Goal: Find specific page/section: Find specific page/section

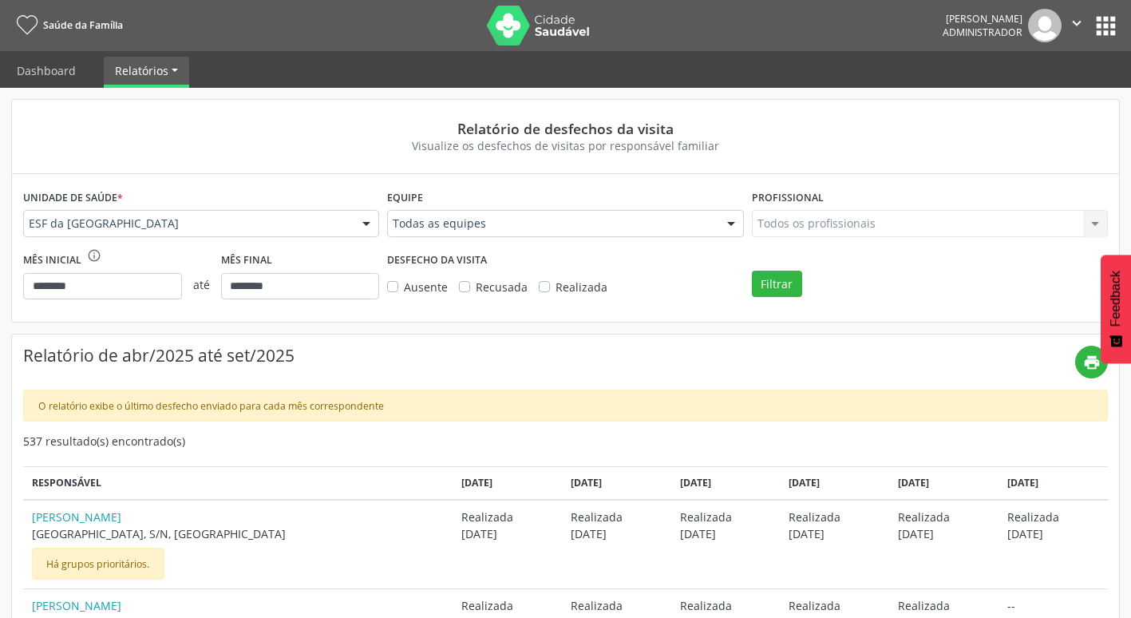
click at [1072, 23] on icon "" at bounding box center [1077, 23] width 18 height 18
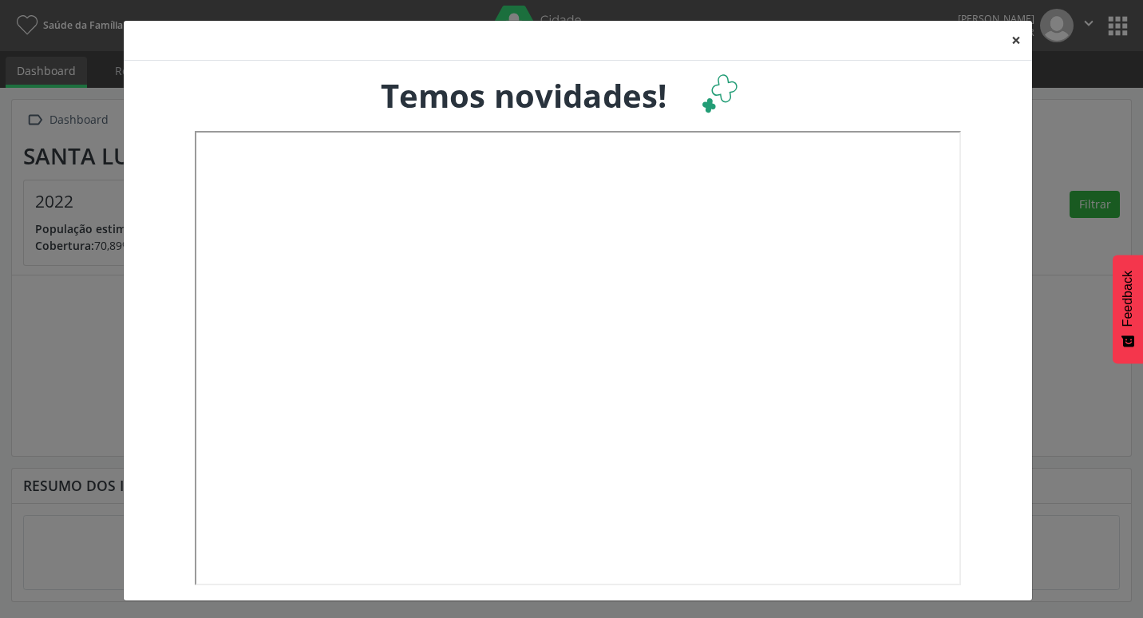
click at [1024, 31] on button "×" at bounding box center [1016, 40] width 32 height 39
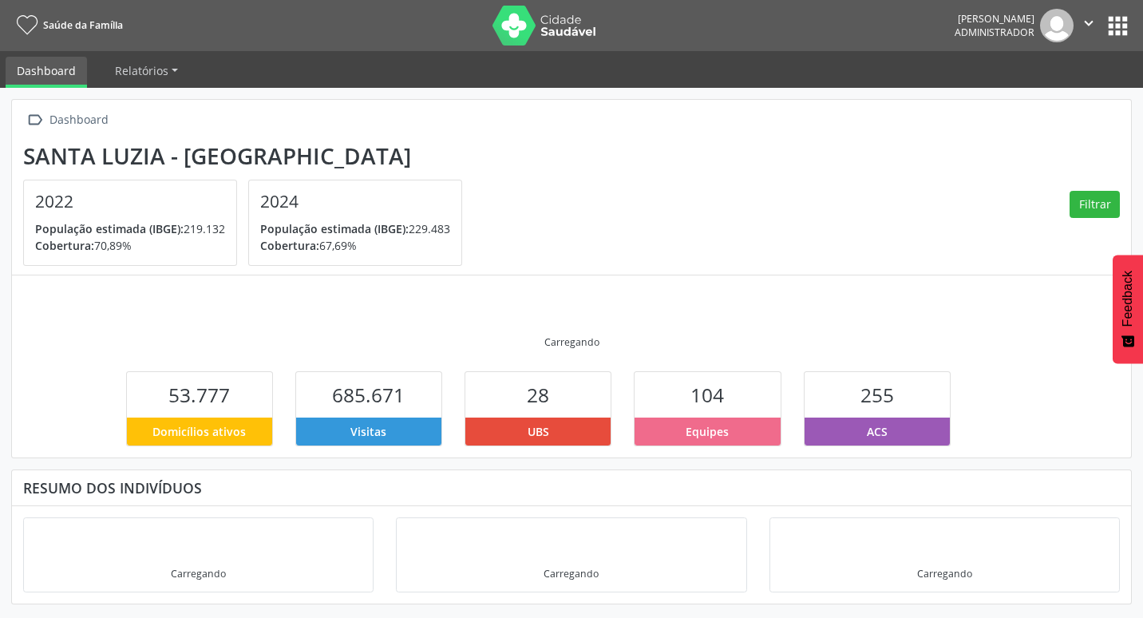
click at [956, 125] on div " Dashboard" at bounding box center [571, 120] width 1097 height 23
click at [1088, 105] on div " Dashboard Santa Luzia - MG 2022 População estimada (IBGE): 219.132 Cobertura:…" at bounding box center [571, 188] width 1119 height 176
click at [1049, 29] on img at bounding box center [1057, 26] width 34 height 34
click at [1114, 26] on button "apps" at bounding box center [1118, 26] width 28 height 28
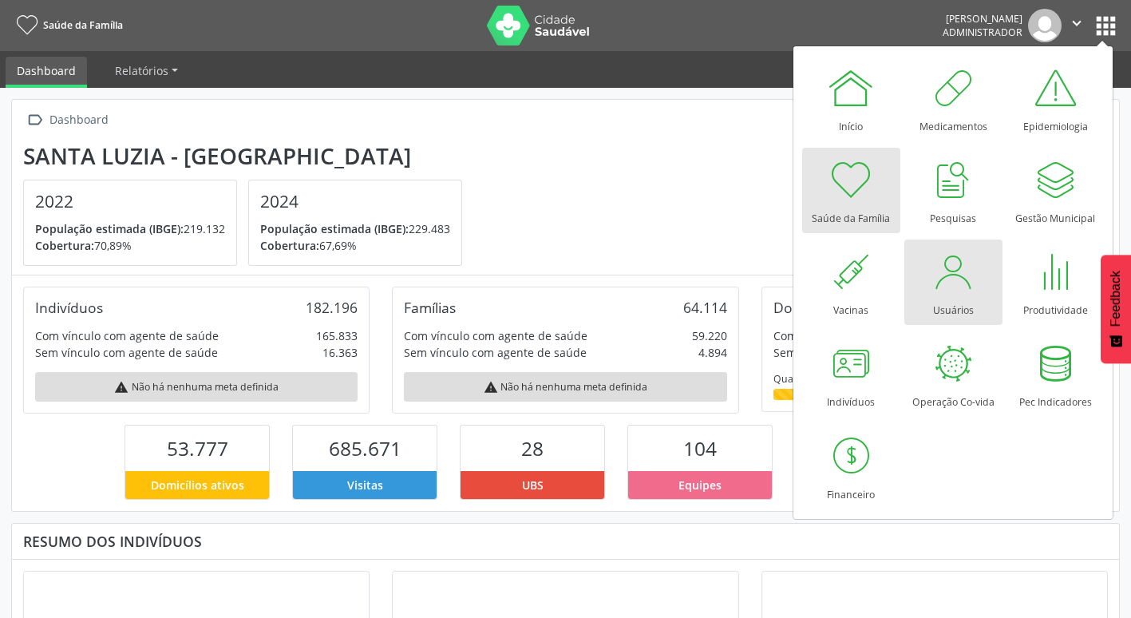
click at [955, 286] on div at bounding box center [953, 271] width 48 height 48
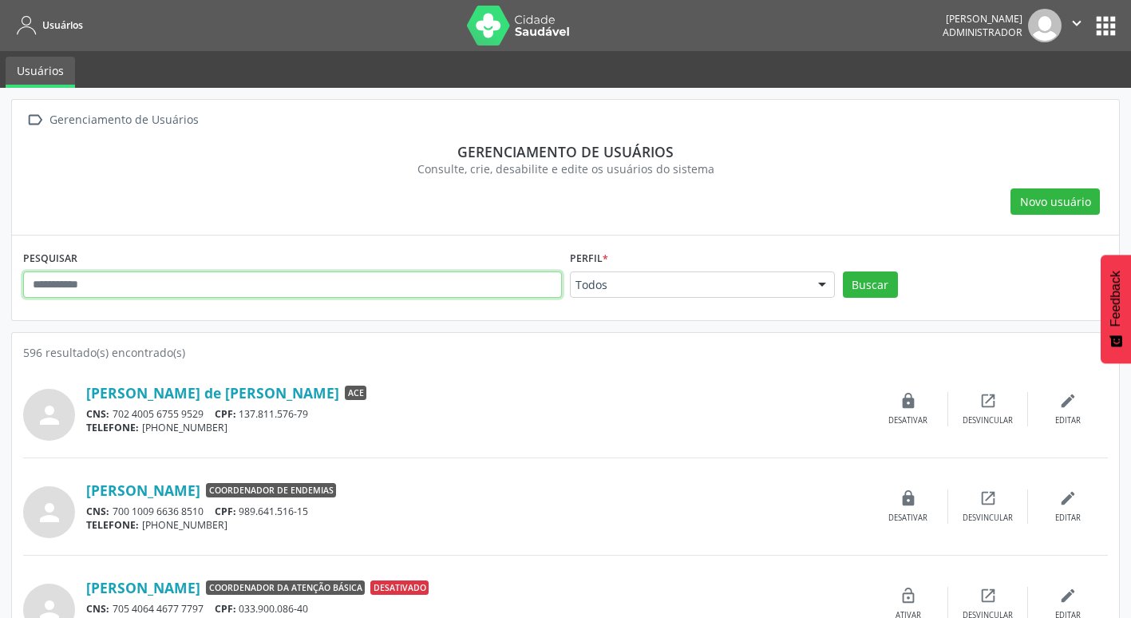
click at [174, 295] on input "text" at bounding box center [292, 284] width 539 height 27
click at [843, 271] on button "Buscar" at bounding box center [870, 284] width 55 height 27
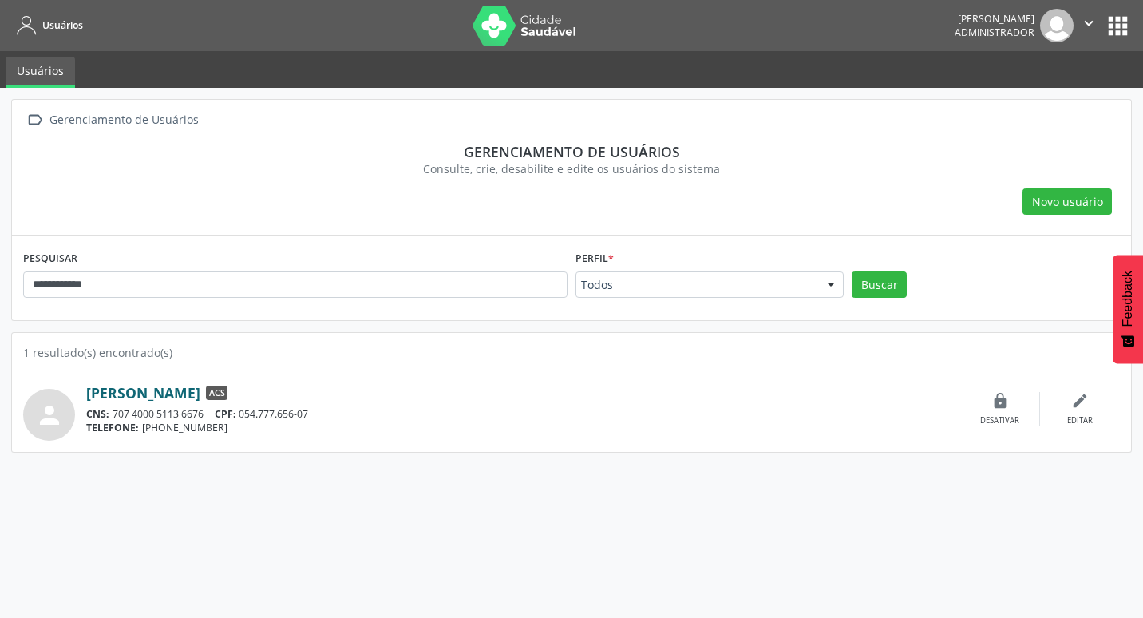
click at [200, 392] on link "[PERSON_NAME]" at bounding box center [143, 393] width 114 height 18
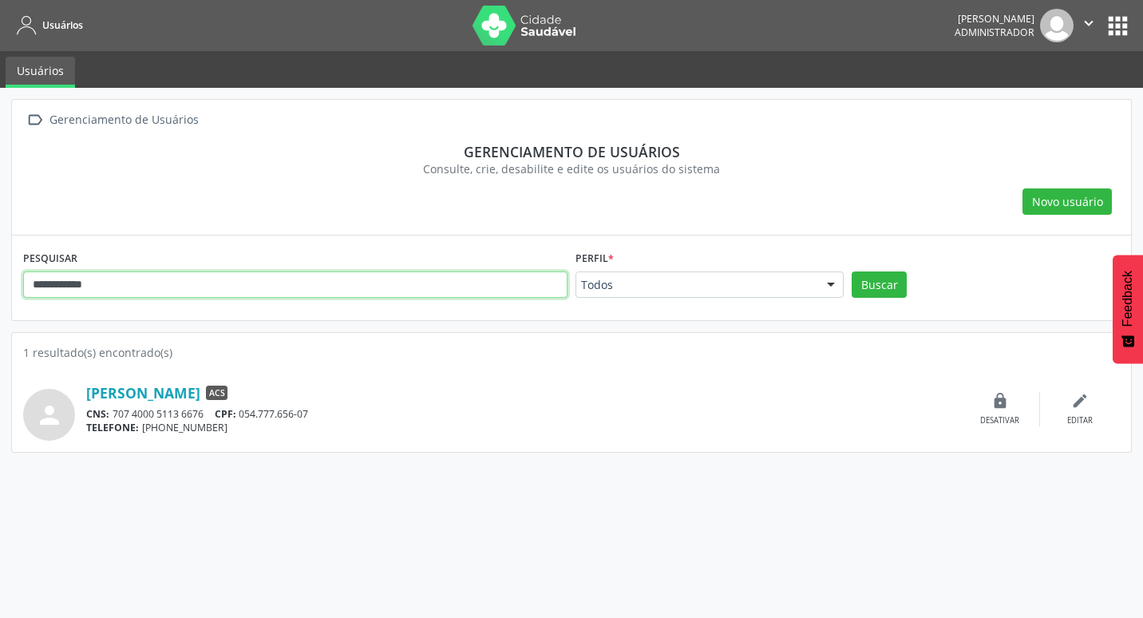
click at [122, 280] on input "**********" at bounding box center [295, 284] width 544 height 27
click at [852, 271] on button "Buscar" at bounding box center [879, 284] width 55 height 27
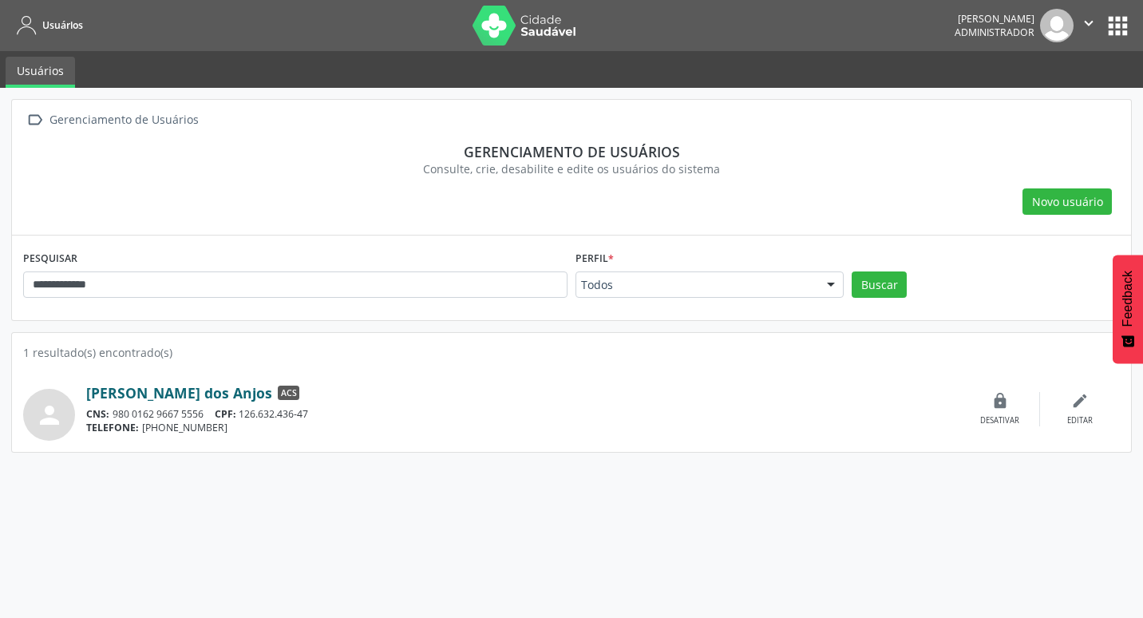
click at [193, 392] on link "[PERSON_NAME] dos Anjos" at bounding box center [179, 393] width 186 height 18
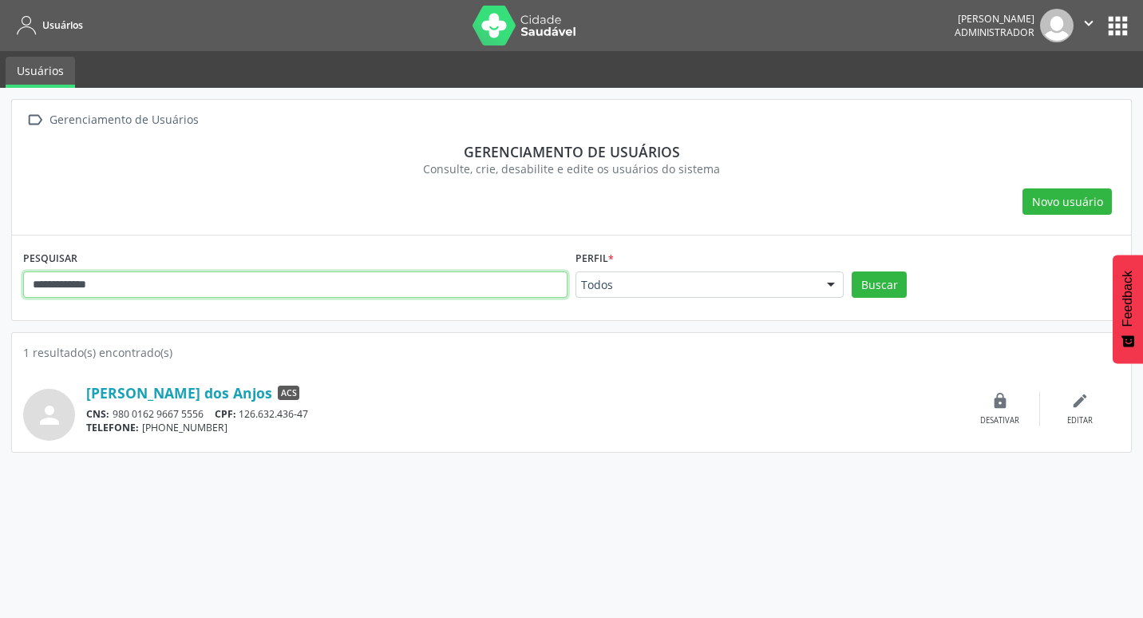
click at [251, 283] on input "**********" at bounding box center [295, 284] width 544 height 27
click at [852, 271] on button "Buscar" at bounding box center [879, 284] width 55 height 27
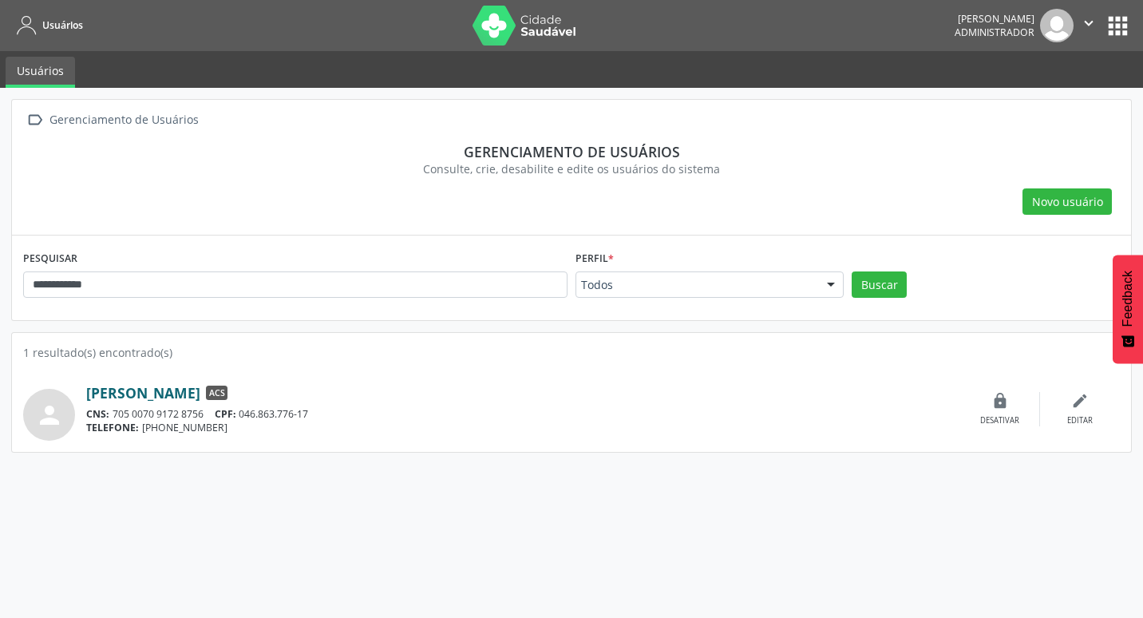
click at [192, 395] on link "[PERSON_NAME]" at bounding box center [143, 393] width 114 height 18
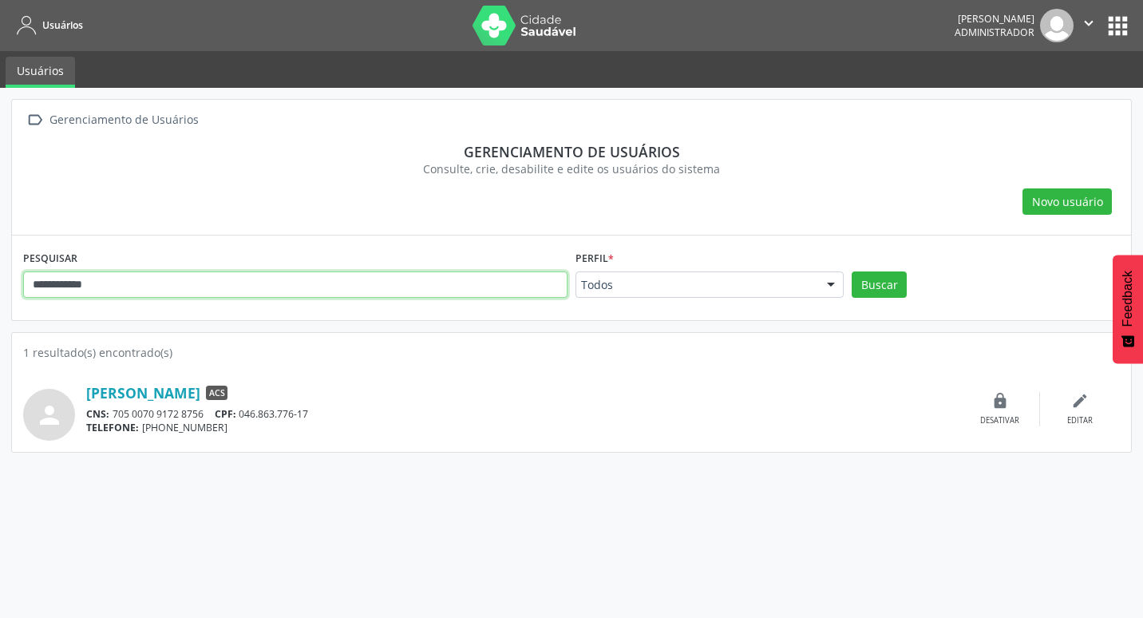
click at [230, 287] on input "**********" at bounding box center [295, 284] width 544 height 27
type input "**********"
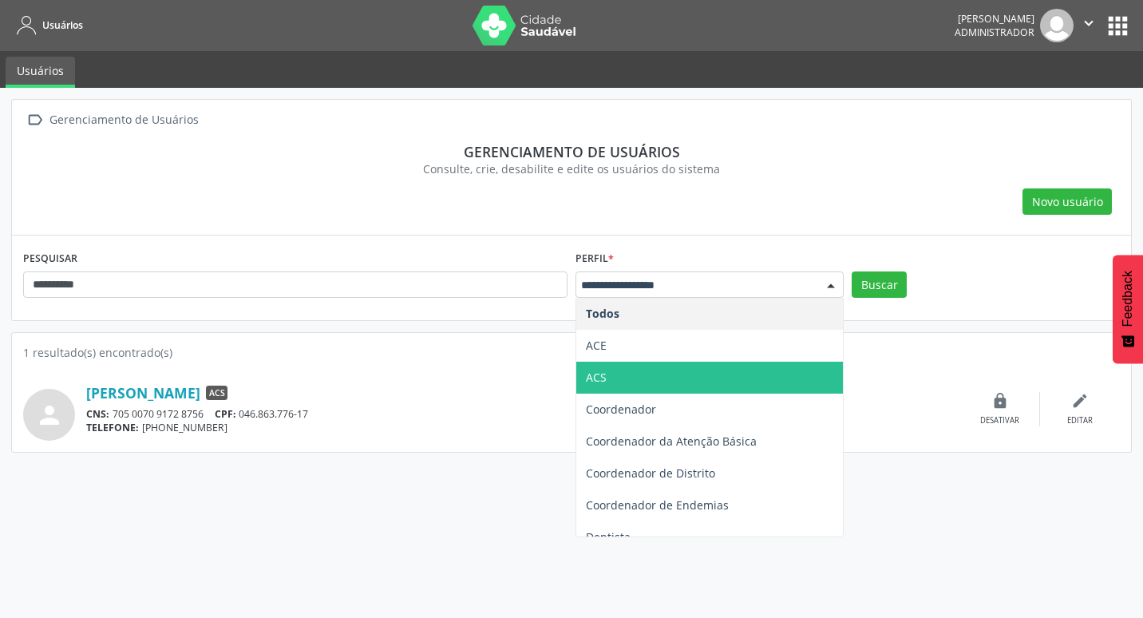
click at [609, 380] on span "ACS" at bounding box center [709, 378] width 267 height 32
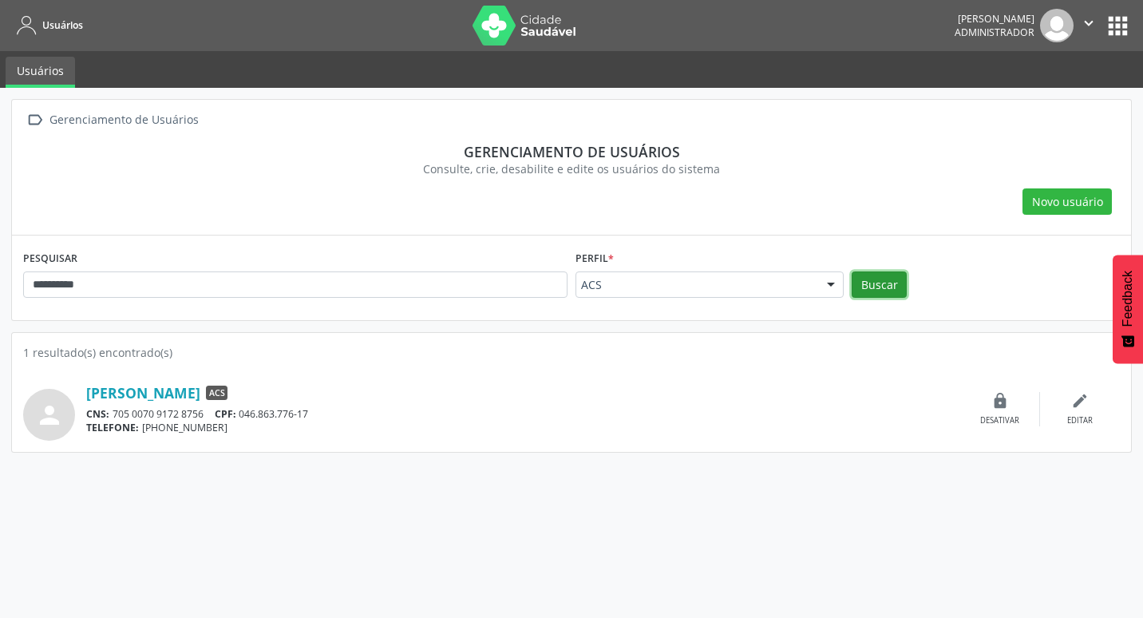
click at [900, 276] on button "Buscar" at bounding box center [879, 284] width 55 height 27
click at [143, 403] on div "[PERSON_NAME] [PERSON_NAME] ACS CNS: 708 2096 7160 2043 CPF: 058.826.426-12 TEL…" at bounding box center [523, 409] width 874 height 51
click at [180, 396] on link "[PERSON_NAME] [PERSON_NAME]" at bounding box center [202, 393] width 232 height 18
click at [50, 75] on link "Usuários" at bounding box center [40, 72] width 69 height 31
click at [50, 33] on link "Usuários" at bounding box center [47, 25] width 72 height 26
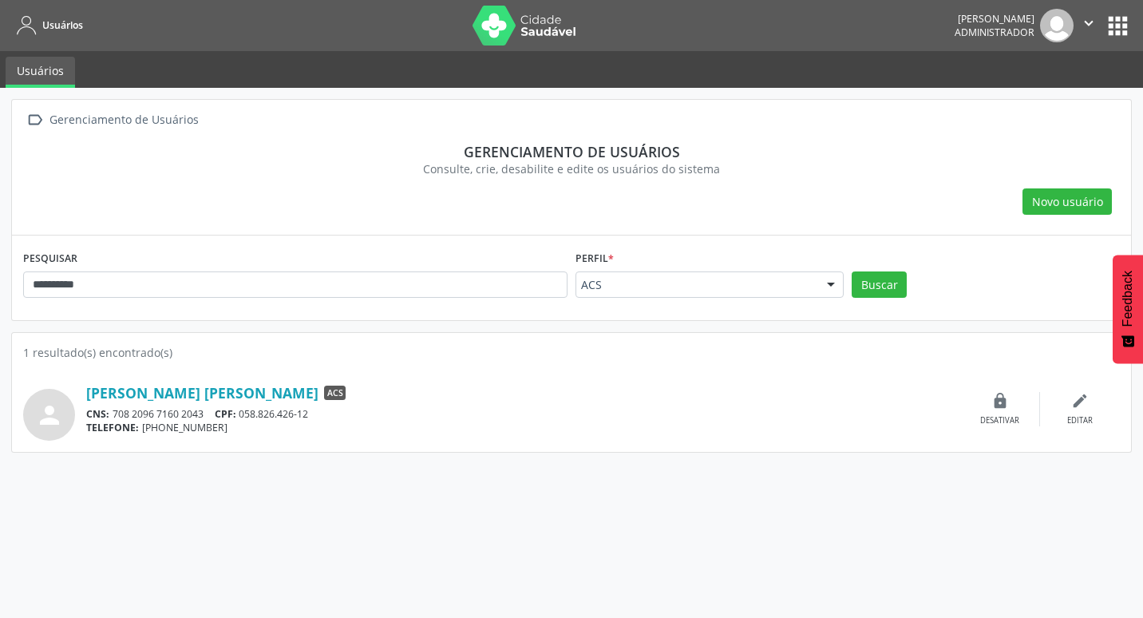
click at [1124, 24] on button "apps" at bounding box center [1118, 26] width 28 height 28
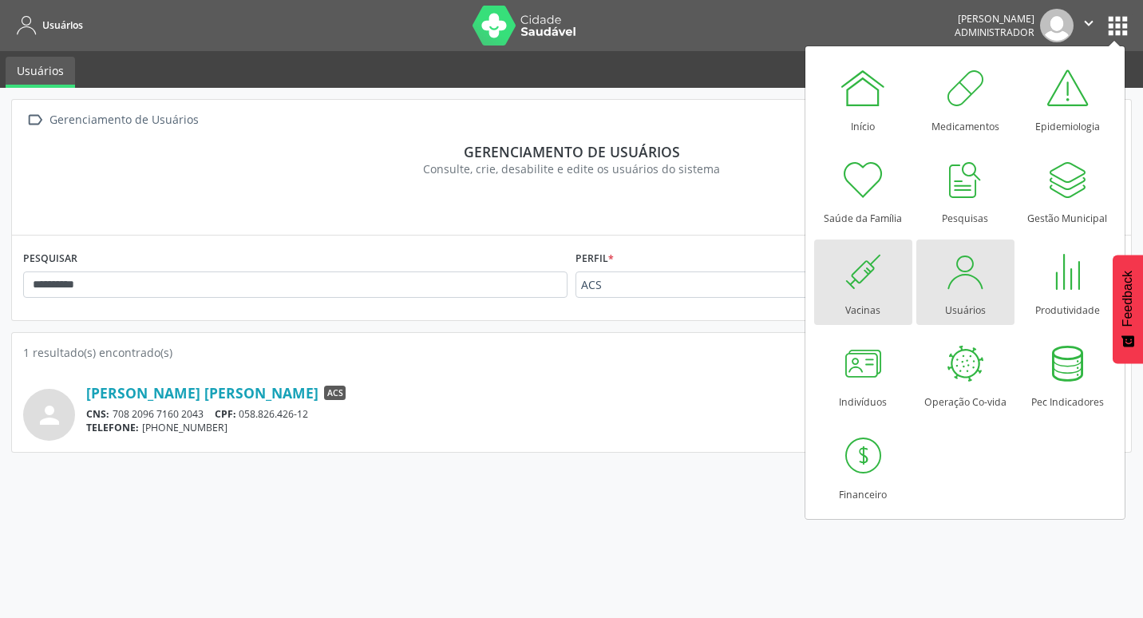
click at [879, 291] on div at bounding box center [863, 271] width 48 height 48
